Goal: Navigation & Orientation: Find specific page/section

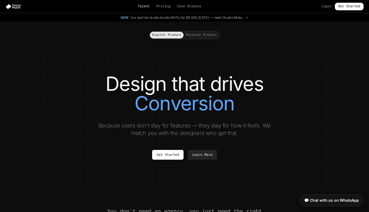
click at [143, 7] on link "Talent" at bounding box center [144, 6] width 12 height 4
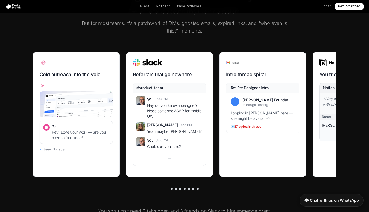
scroll to position [194, 0]
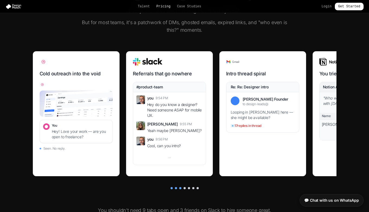
click at [163, 7] on link "Pricing" at bounding box center [163, 6] width 14 height 4
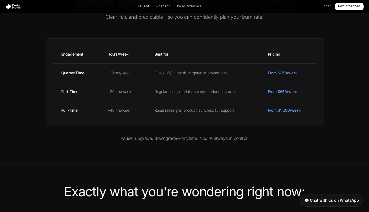
click at [143, 6] on link "Talent" at bounding box center [144, 6] width 12 height 4
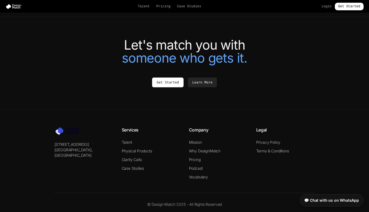
scroll to position [1208, 0]
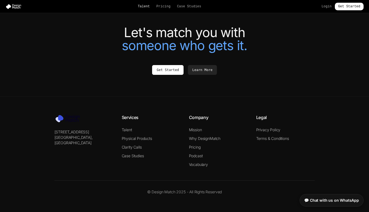
click at [142, 7] on link "Talent" at bounding box center [144, 6] width 12 height 4
click at [163, 74] on link "Get Started" at bounding box center [167, 70] width 31 height 10
click at [169, 72] on link "Get Started" at bounding box center [167, 70] width 31 height 10
click at [126, 129] on link "Talent" at bounding box center [127, 129] width 10 height 5
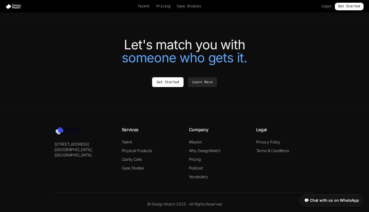
scroll to position [1208, 0]
